Goal: Complete application form: Complete application form

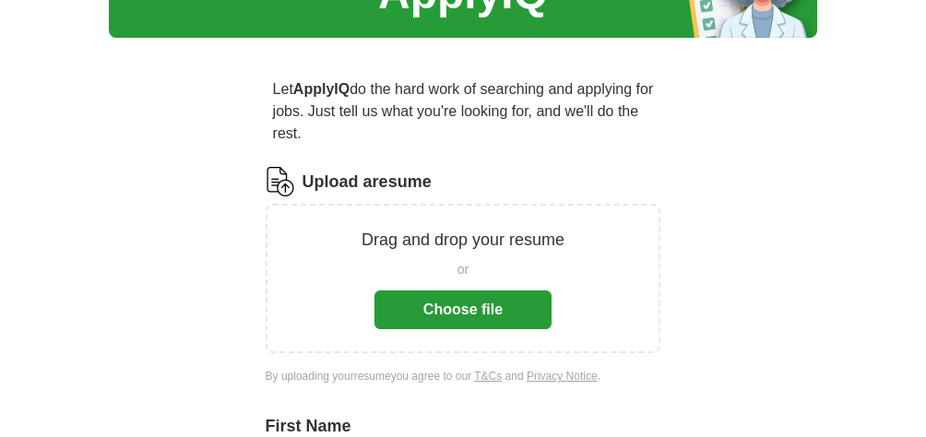
scroll to position [171, 0]
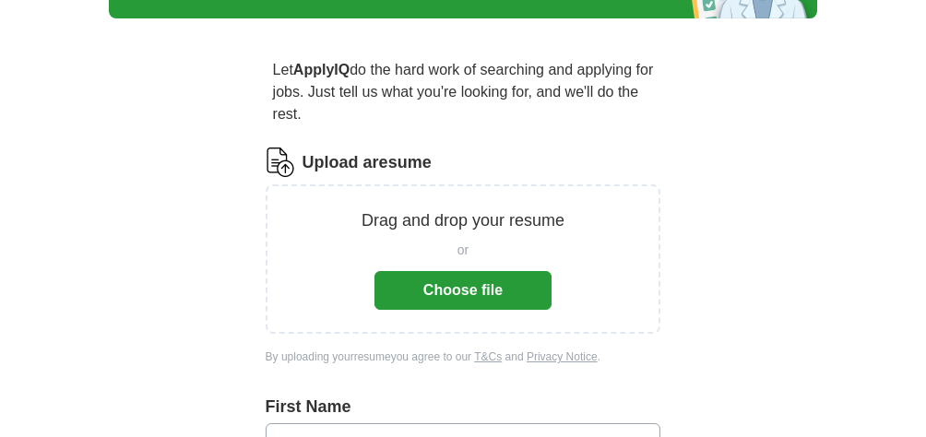
click at [455, 271] on button "Choose file" at bounding box center [462, 290] width 177 height 39
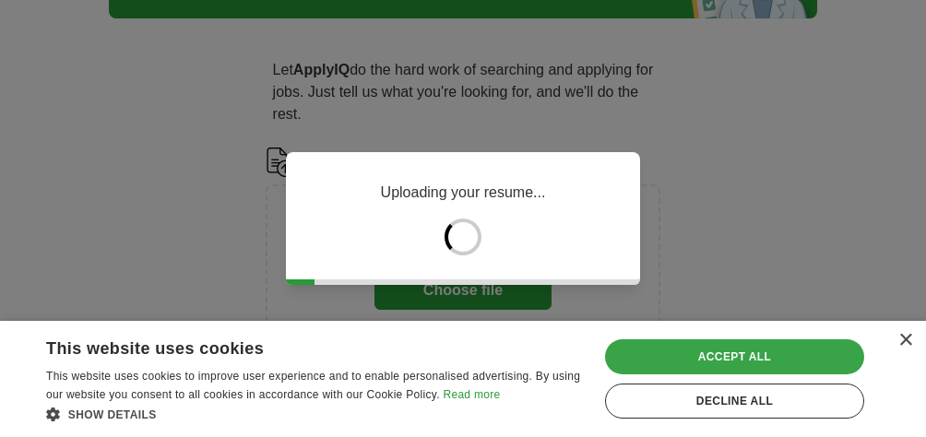
click at [729, 359] on div "Accept all" at bounding box center [734, 356] width 259 height 35
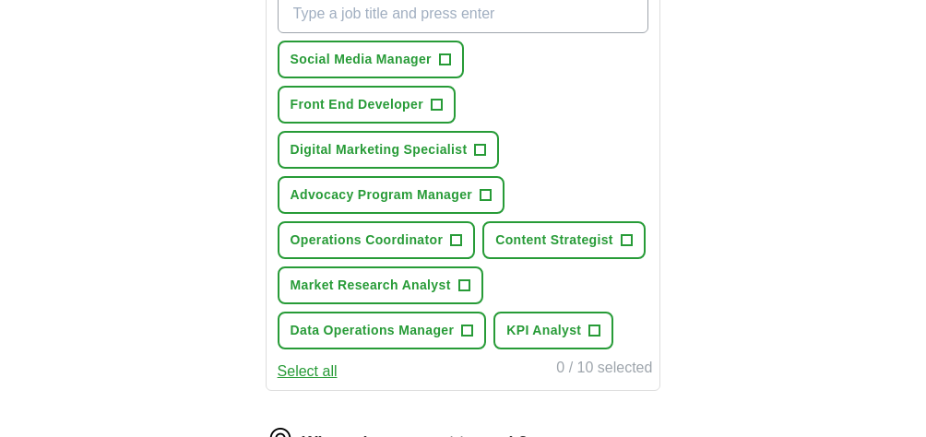
scroll to position [765, 0]
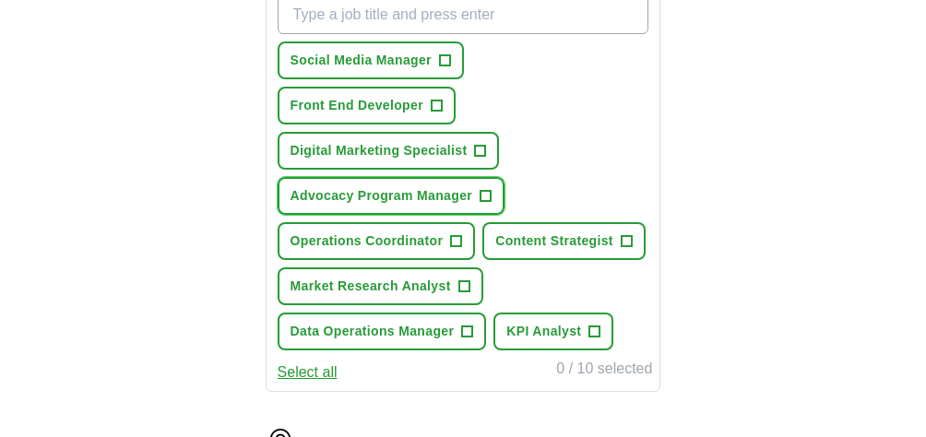
click at [494, 177] on button "Advocacy Program Manager +" at bounding box center [390, 196] width 227 height 38
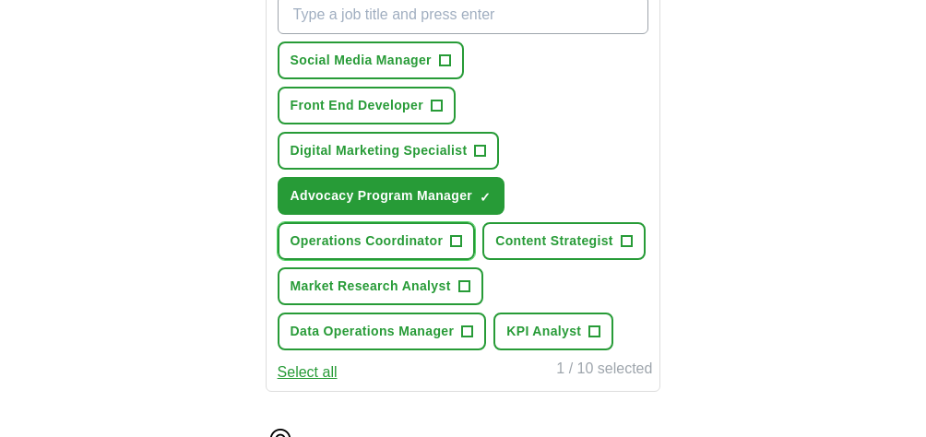
click at [457, 234] on span "+" at bounding box center [456, 241] width 11 height 15
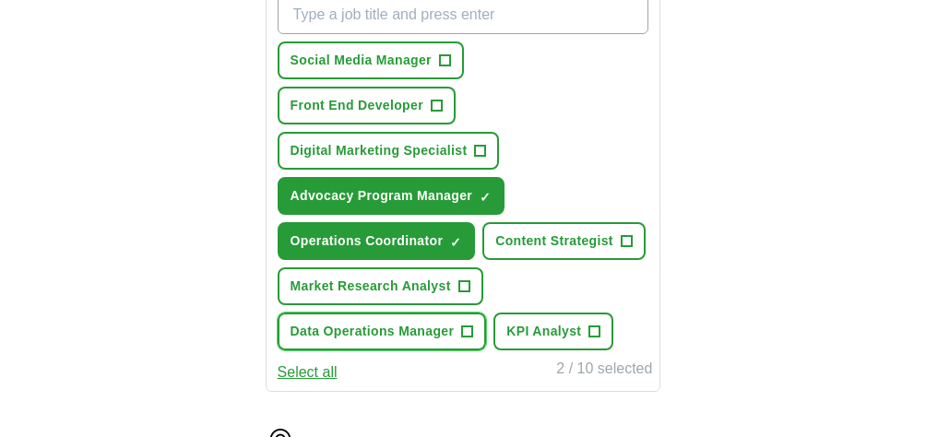
click at [466, 325] on span "+" at bounding box center [467, 332] width 11 height 15
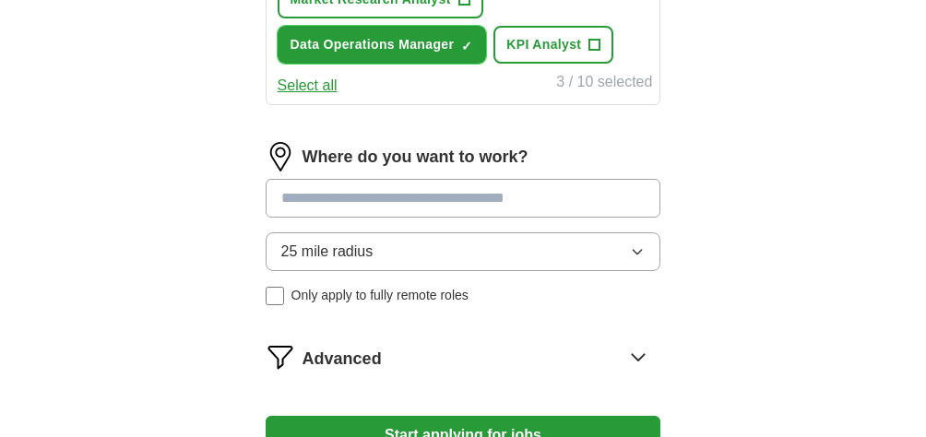
scroll to position [1047, 0]
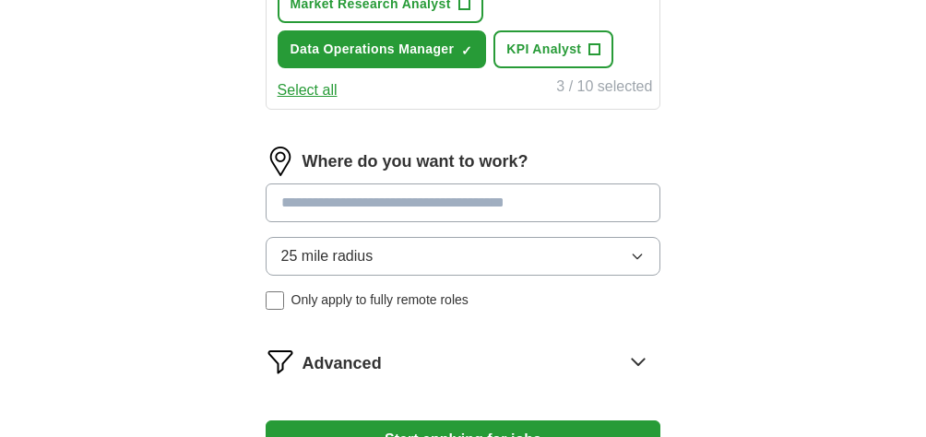
click at [475, 237] on button "25 mile radius" at bounding box center [464, 256] width 396 height 39
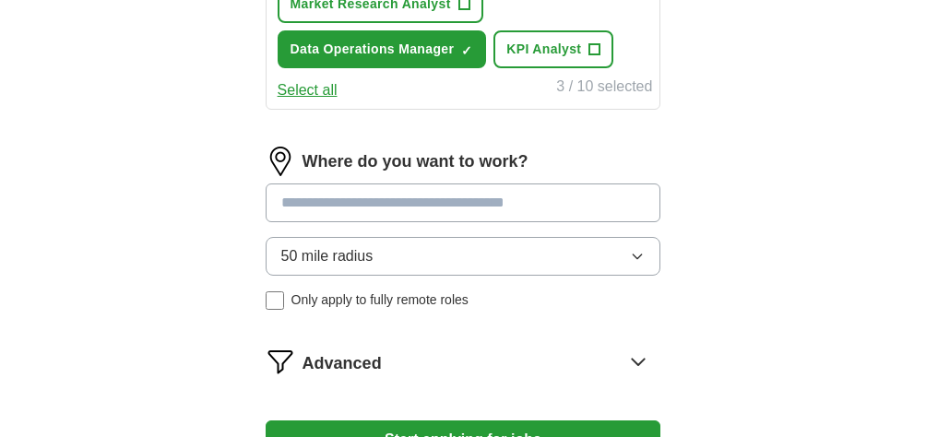
click at [348, 183] on input at bounding box center [464, 202] width 396 height 39
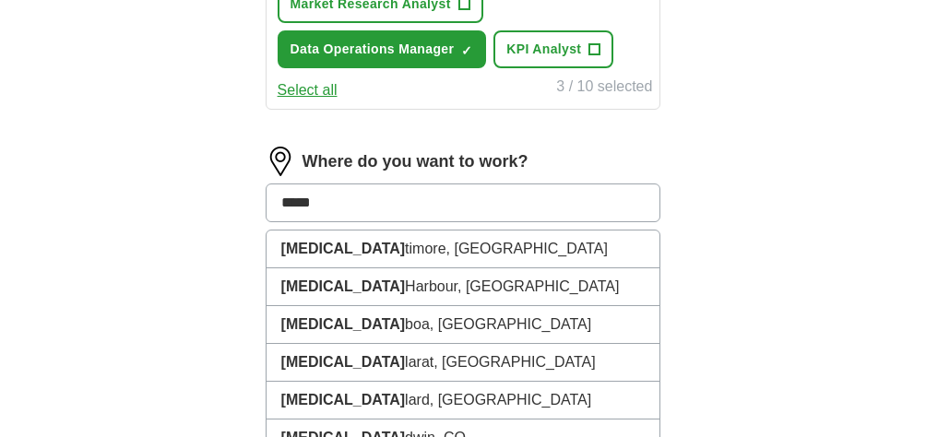
type input "******"
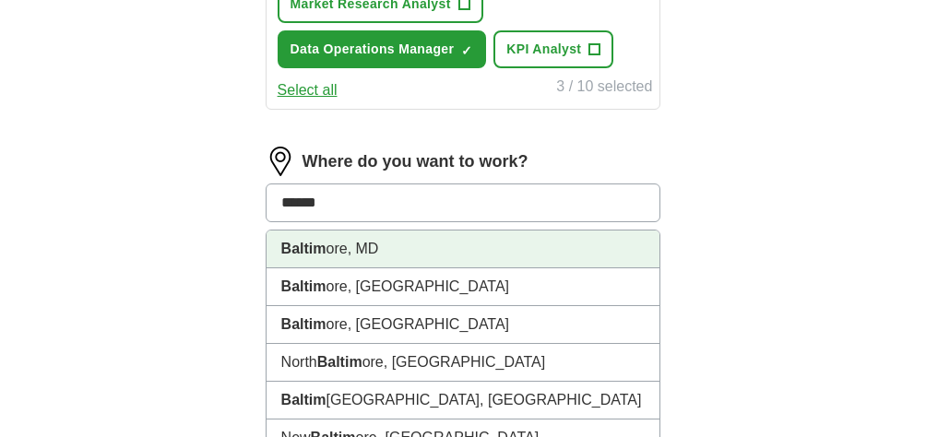
click at [325, 230] on li "Baltim ore, MD" at bounding box center [463, 249] width 394 height 38
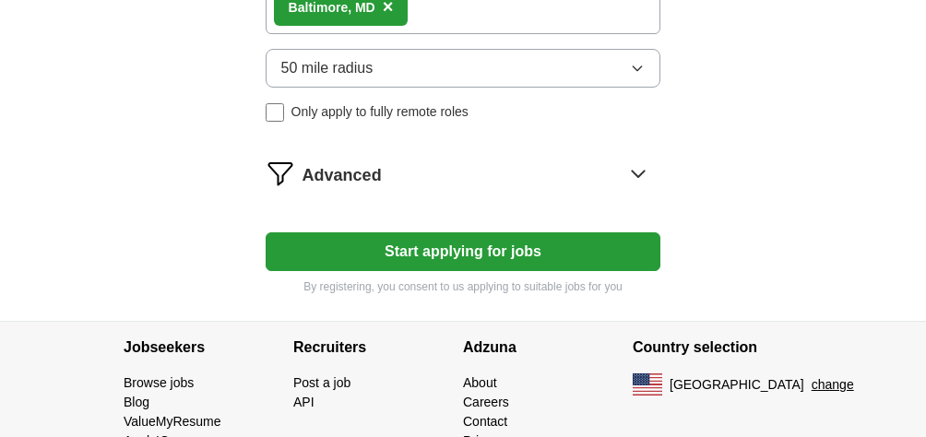
click at [496, 232] on button "Start applying for jobs" at bounding box center [464, 251] width 396 height 39
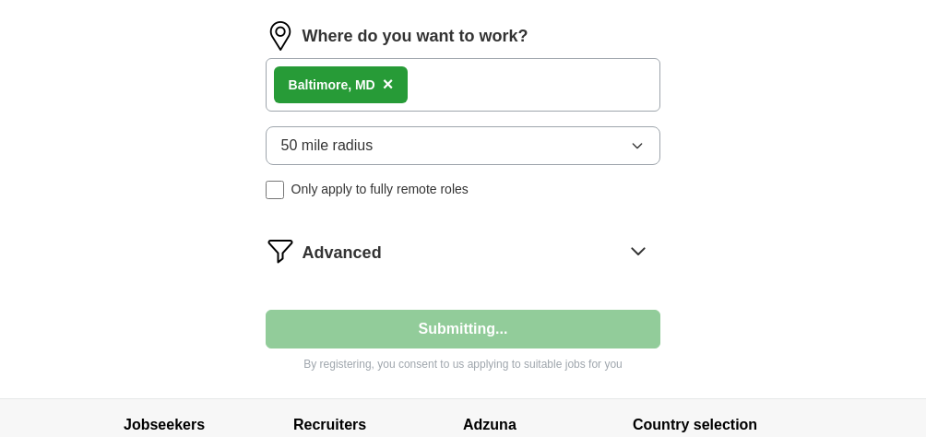
select select "**"
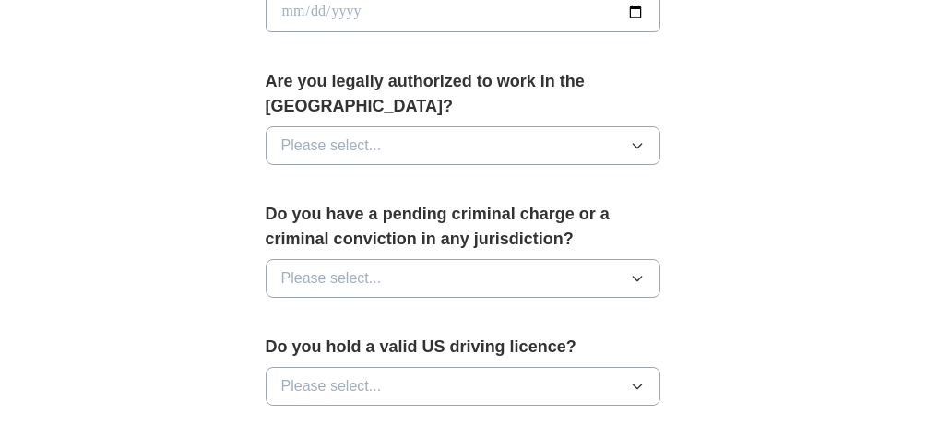
scroll to position [961, 0]
click at [393, 127] on button "Please select..." at bounding box center [464, 146] width 396 height 39
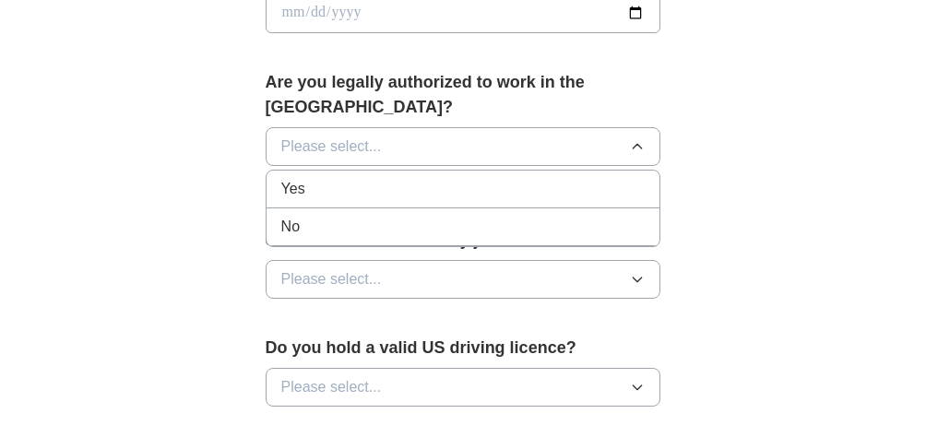
click at [378, 178] on div "Yes" at bounding box center [463, 189] width 364 height 22
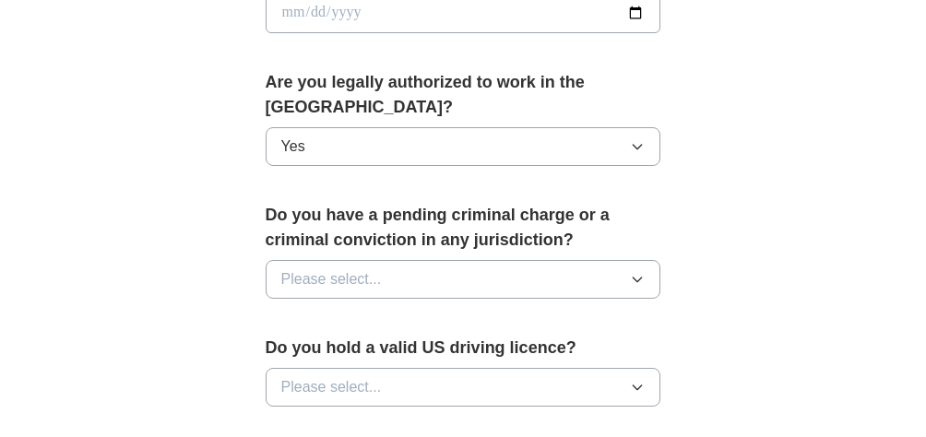
click at [379, 260] on button "Please select..." at bounding box center [464, 279] width 396 height 39
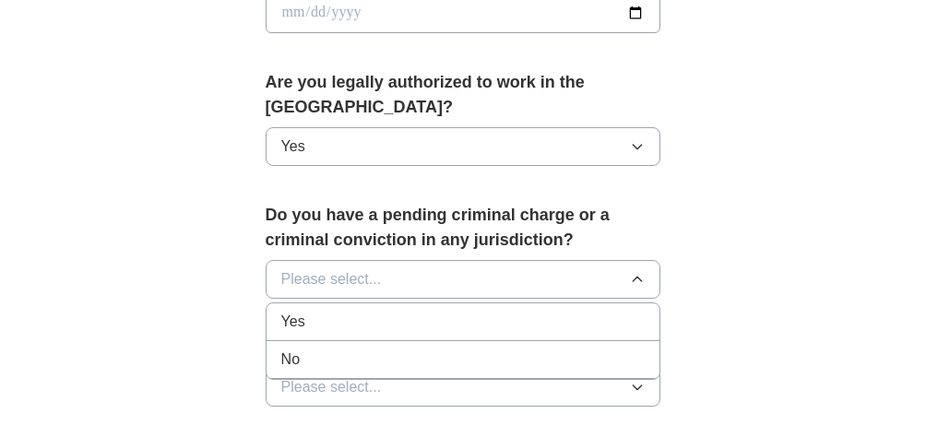
click at [360, 348] on div "No" at bounding box center [463, 359] width 364 height 22
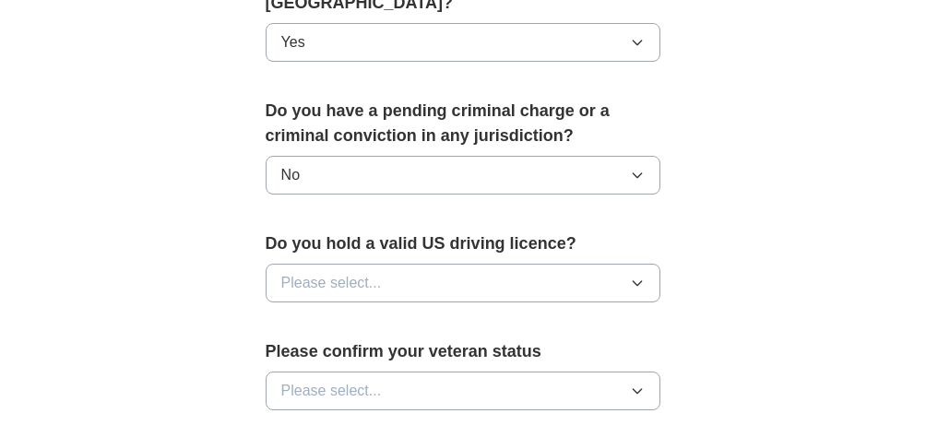
scroll to position [1068, 0]
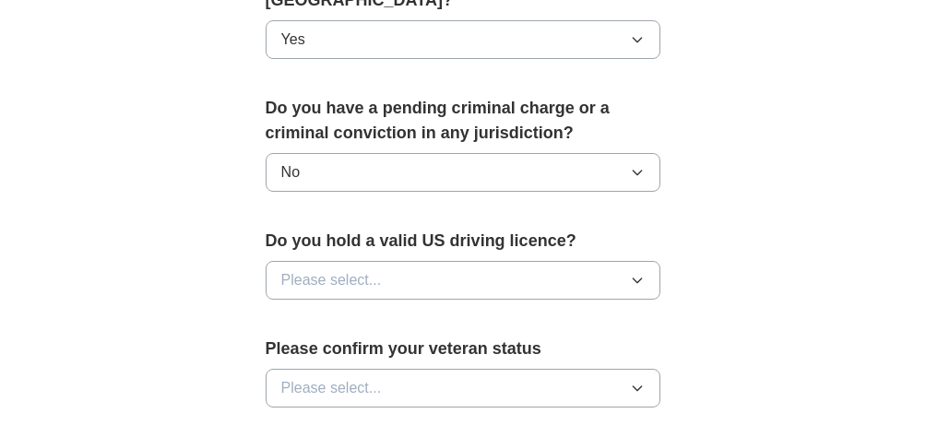
click at [412, 261] on button "Please select..." at bounding box center [464, 280] width 396 height 39
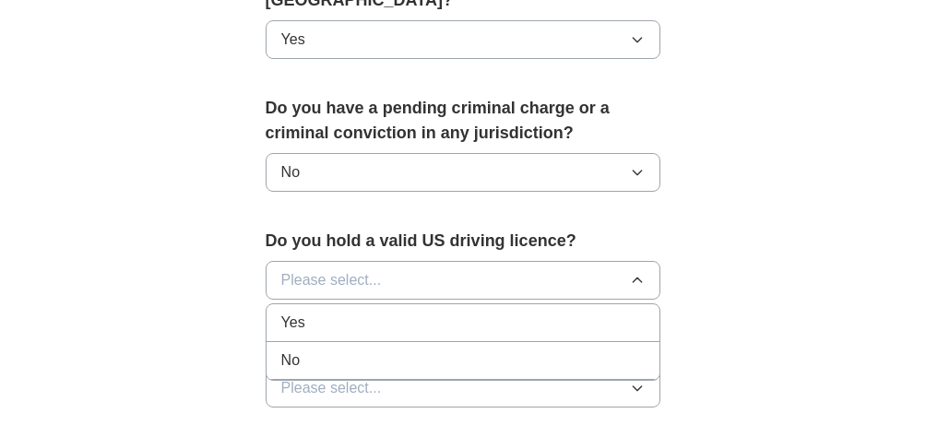
click at [388, 304] on li "Yes" at bounding box center [463, 323] width 394 height 38
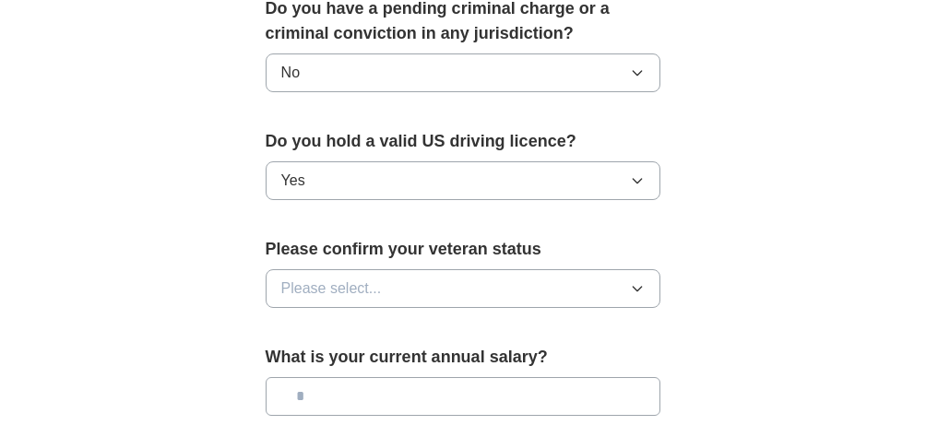
scroll to position [1170, 0]
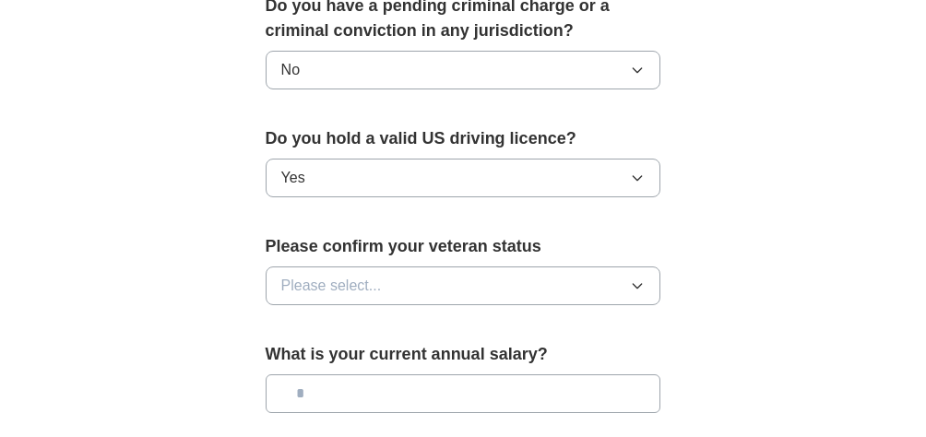
click at [393, 266] on button "Please select..." at bounding box center [464, 285] width 396 height 39
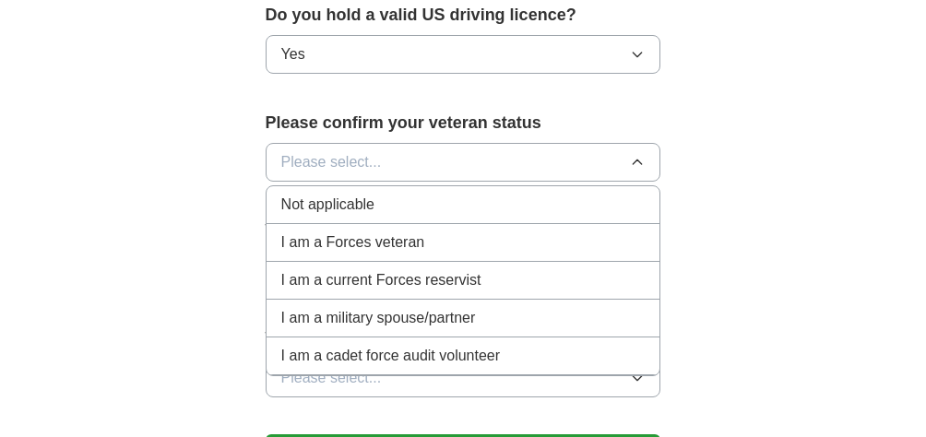
scroll to position [1297, 0]
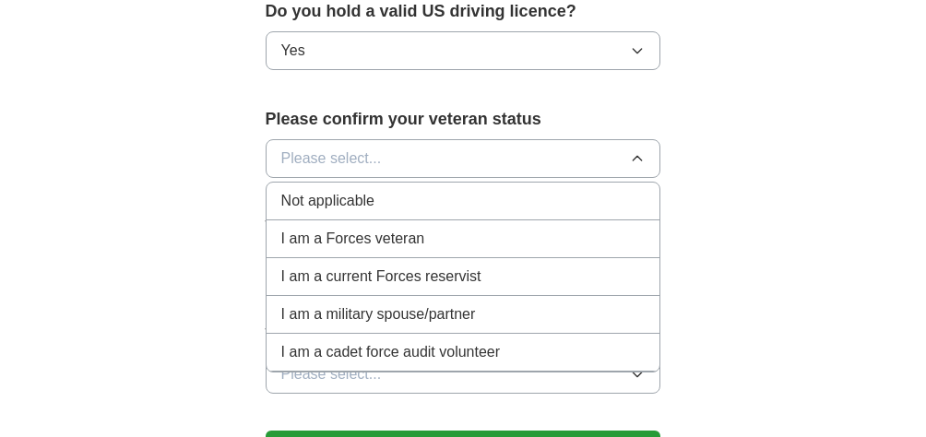
click at [387, 190] on div "Not applicable" at bounding box center [463, 201] width 364 height 22
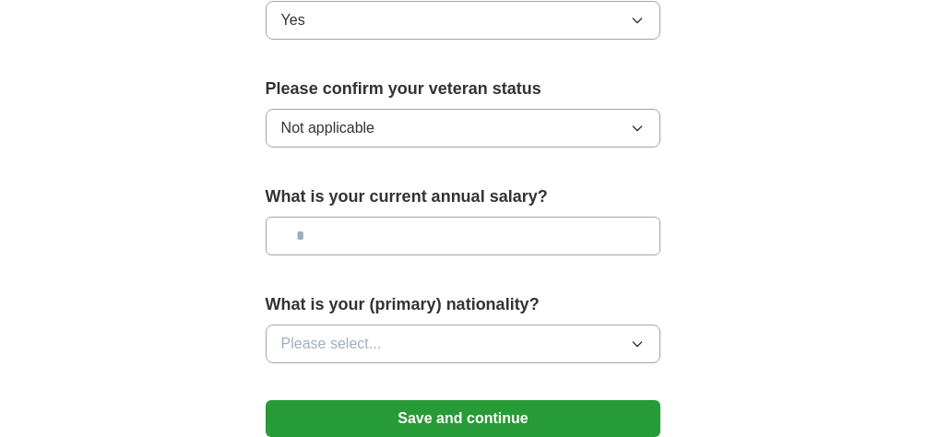
scroll to position [1335, 0]
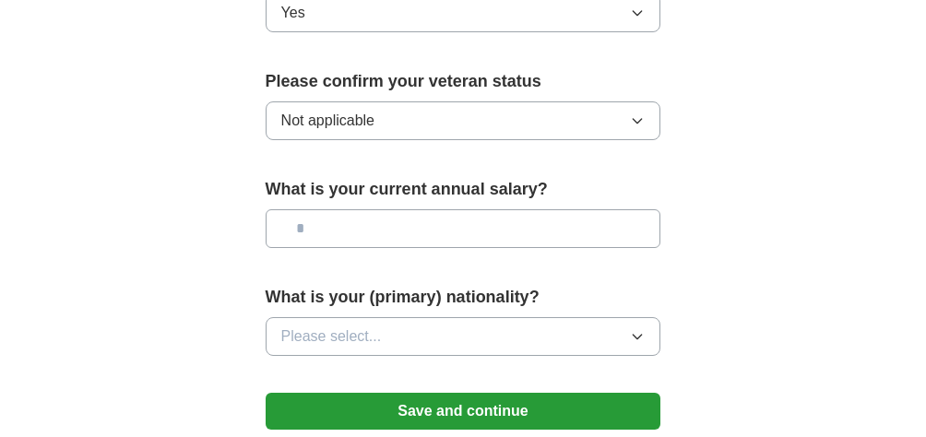
click at [390, 209] on input "text" at bounding box center [464, 228] width 396 height 39
type input "*******"
click at [386, 317] on button "Please select..." at bounding box center [464, 336] width 396 height 39
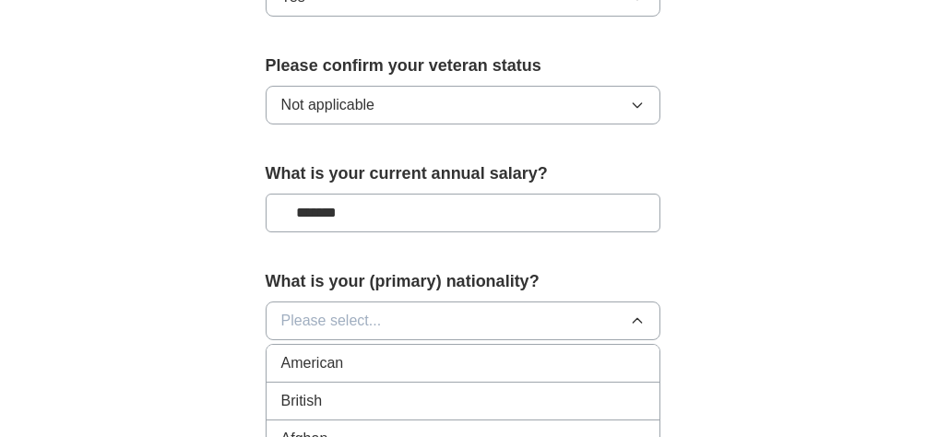
click at [380, 352] on div "American" at bounding box center [463, 363] width 364 height 22
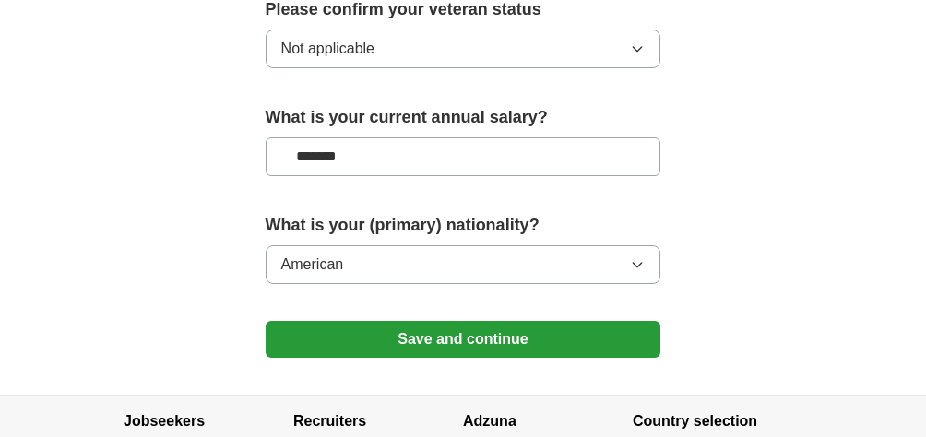
scroll to position [1408, 0]
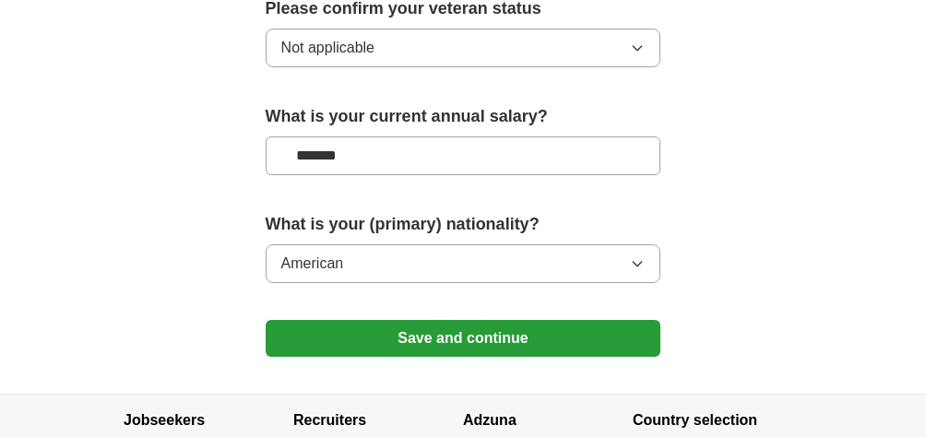
click at [424, 320] on button "Save and continue" at bounding box center [464, 338] width 396 height 37
